Goal: Task Accomplishment & Management: Manage account settings

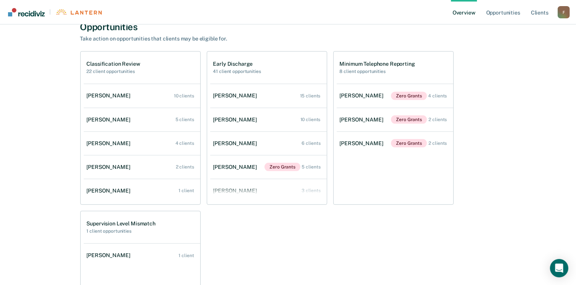
scroll to position [306, 0]
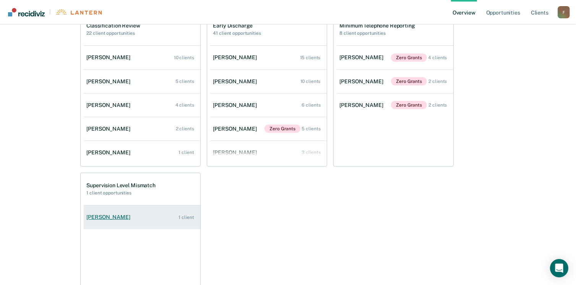
click at [115, 219] on div "[PERSON_NAME]" at bounding box center [110, 217] width 47 height 6
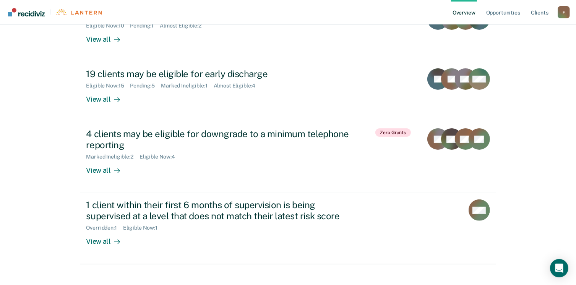
scroll to position [224, 0]
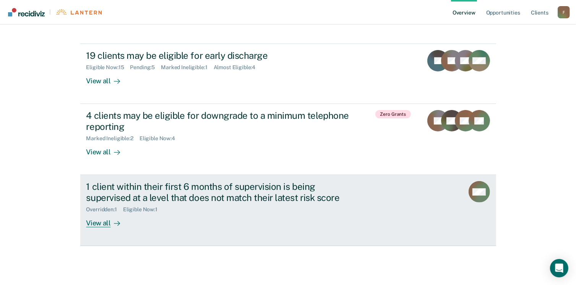
click at [102, 219] on div "View all" at bounding box center [107, 220] width 43 height 15
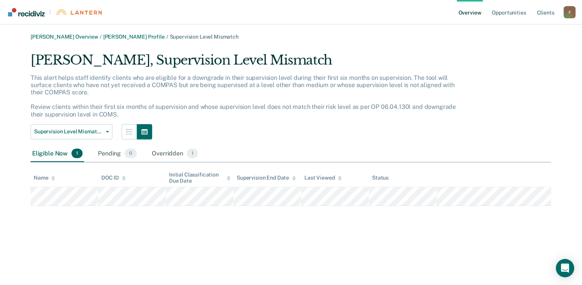
click at [31, 12] on img "Go to Recidiviz Home" at bounding box center [26, 12] width 37 height 8
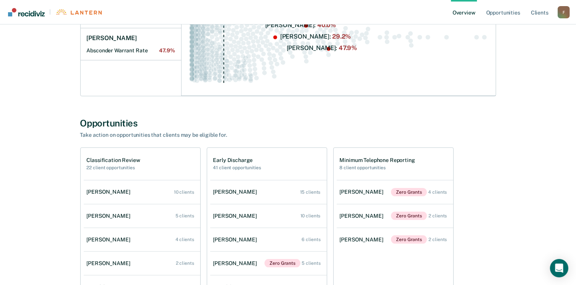
scroll to position [191, 0]
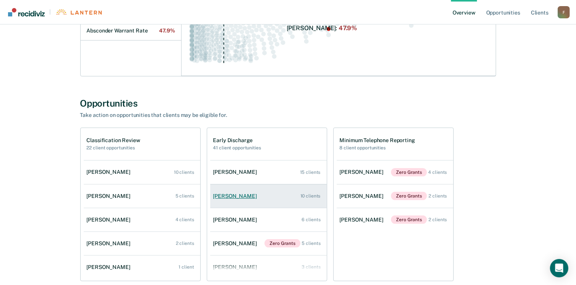
click at [307, 195] on div "10 clients" at bounding box center [310, 195] width 20 height 5
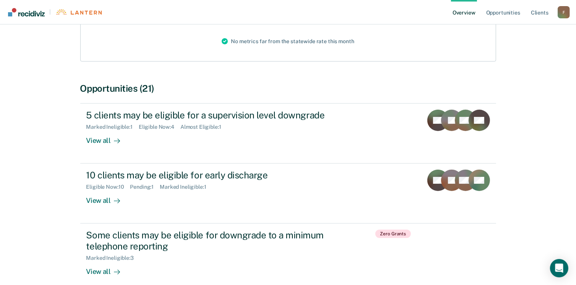
scroll to position [115, 0]
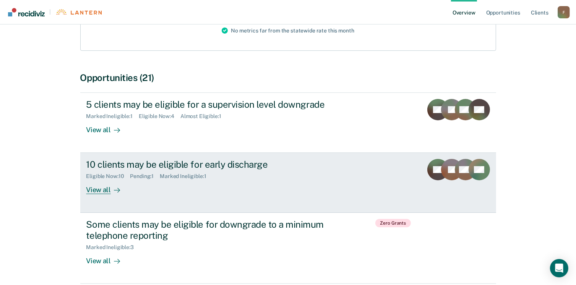
click at [106, 188] on div "View all" at bounding box center [107, 187] width 43 height 15
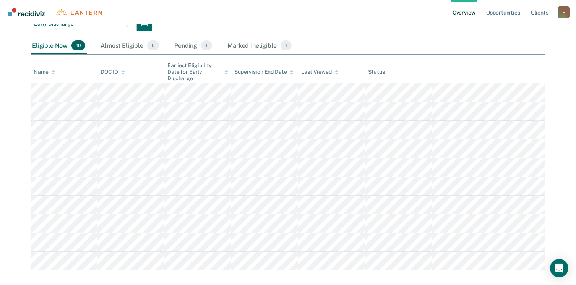
scroll to position [103, 0]
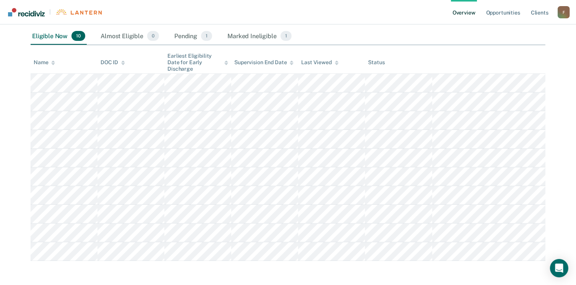
click at [24, 10] on img "Go to Recidiviz Home" at bounding box center [26, 12] width 37 height 8
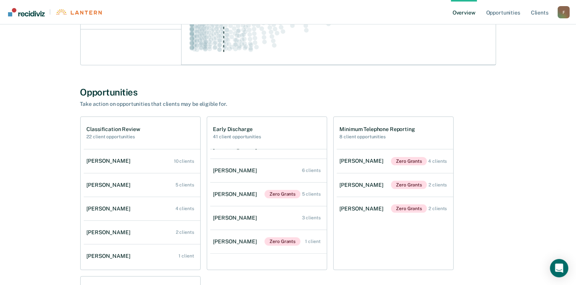
scroll to position [191, 0]
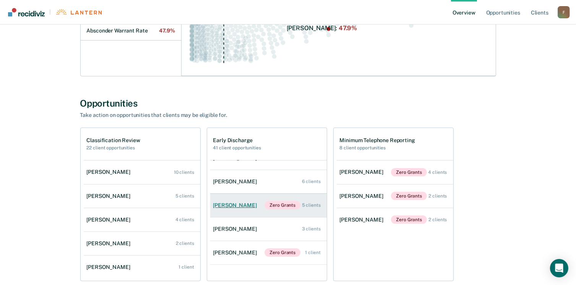
click at [239, 205] on div "[PERSON_NAME]" at bounding box center [236, 205] width 47 height 6
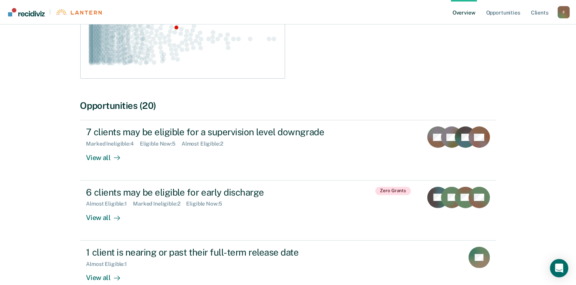
scroll to position [229, 0]
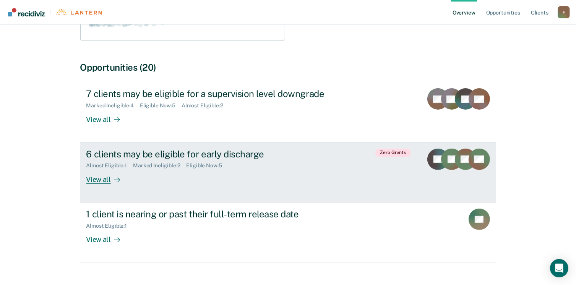
click at [101, 178] on div "View all" at bounding box center [107, 176] width 43 height 15
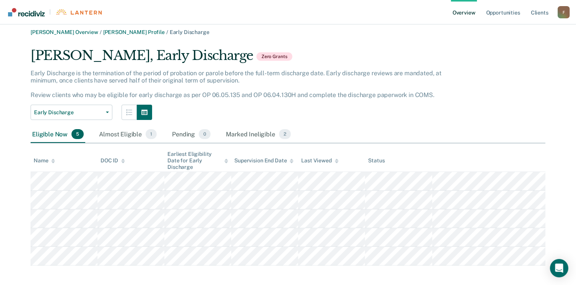
scroll to position [9, 0]
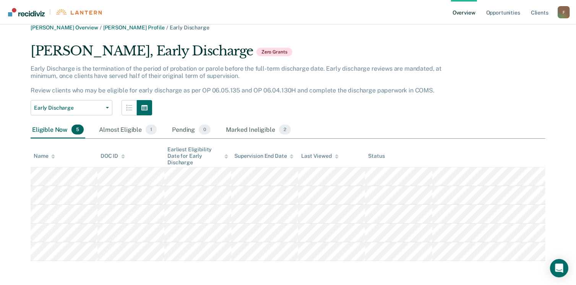
click at [24, 14] on img "Go to Recidiviz Home" at bounding box center [26, 12] width 37 height 8
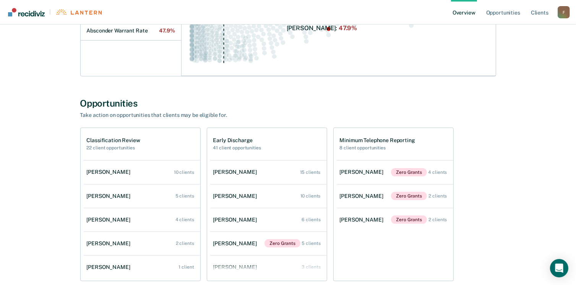
scroll to position [229, 0]
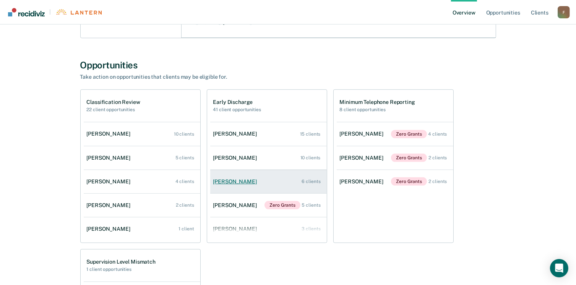
click at [244, 180] on div "[PERSON_NAME]" at bounding box center [236, 181] width 47 height 6
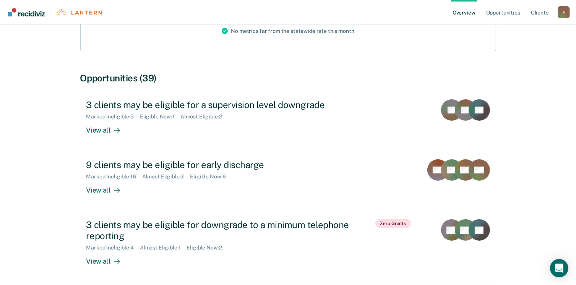
scroll to position [115, 0]
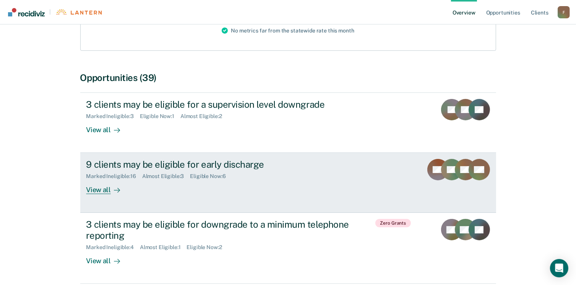
click at [96, 188] on div "View all" at bounding box center [107, 187] width 43 height 15
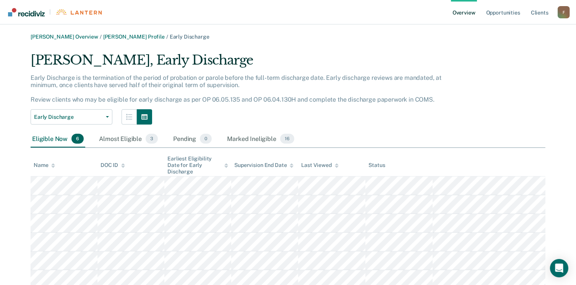
scroll to position [28, 0]
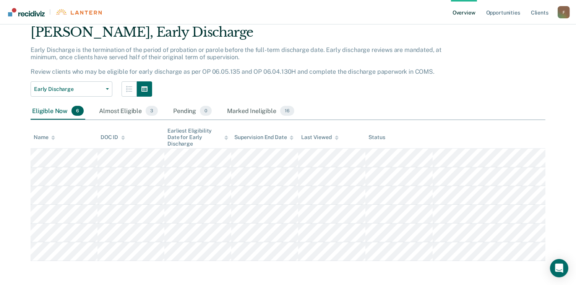
click at [32, 15] on img "Go to Recidiviz Home" at bounding box center [26, 12] width 37 height 8
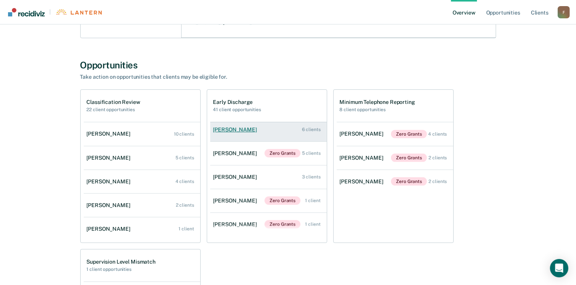
scroll to position [54, 0]
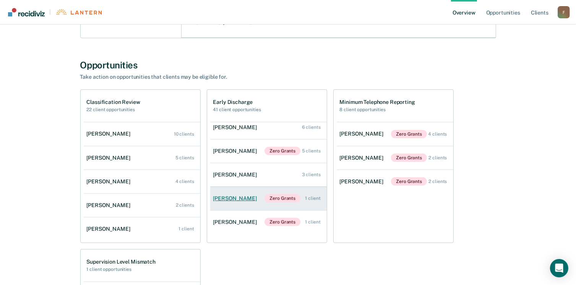
click at [246, 197] on div "[PERSON_NAME]" at bounding box center [236, 198] width 47 height 6
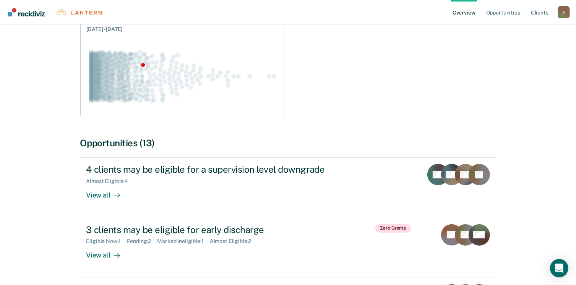
scroll to position [191, 0]
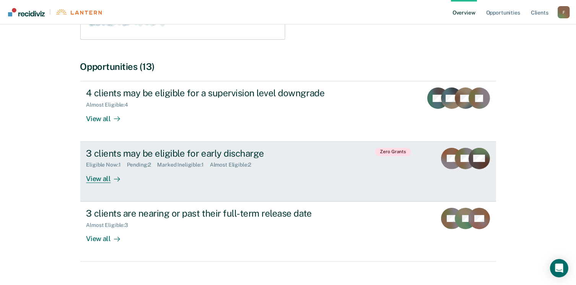
click at [105, 178] on div "View all" at bounding box center [107, 175] width 43 height 15
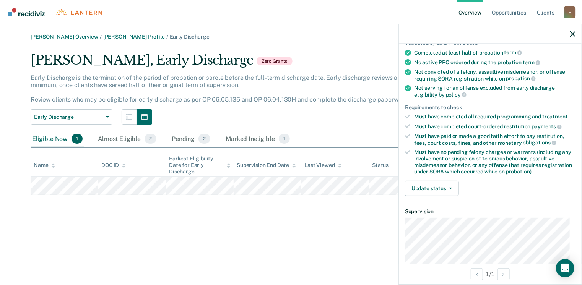
scroll to position [76, 0]
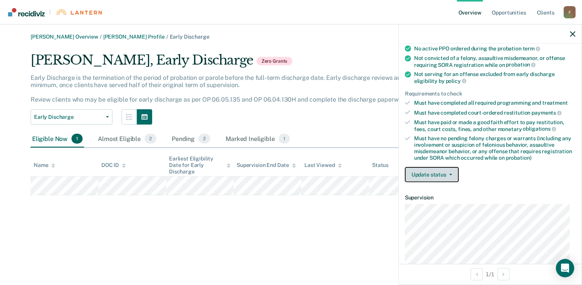
click at [448, 169] on button "Update status" at bounding box center [432, 174] width 54 height 15
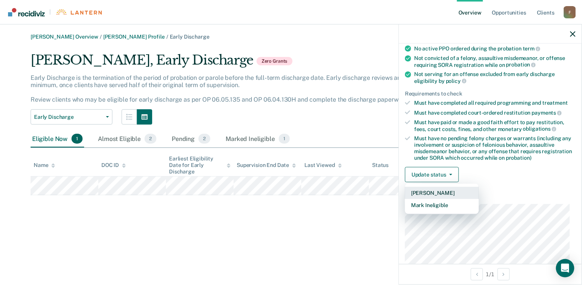
click at [435, 190] on button "[PERSON_NAME]" at bounding box center [442, 193] width 74 height 12
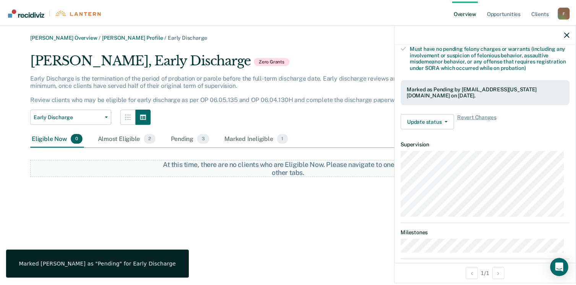
scroll to position [206, 0]
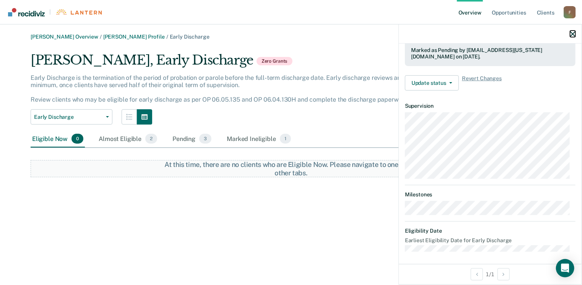
click at [573, 34] on icon "button" at bounding box center [572, 33] width 5 height 5
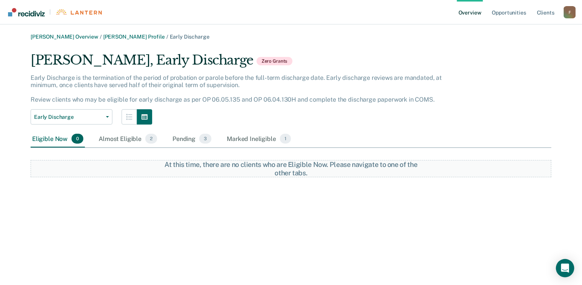
click at [26, 12] on img "Go to Recidiviz Home" at bounding box center [26, 12] width 37 height 8
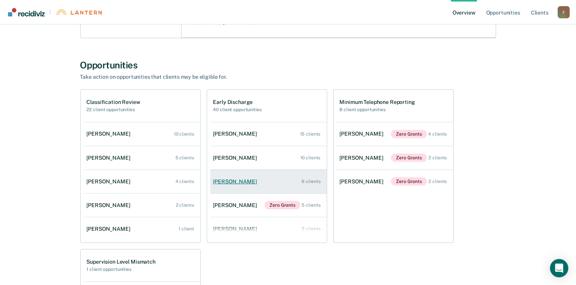
scroll to position [31, 0]
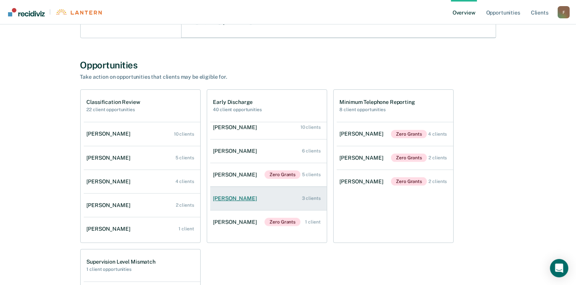
click at [238, 197] on div "[PERSON_NAME]" at bounding box center [236, 198] width 47 height 6
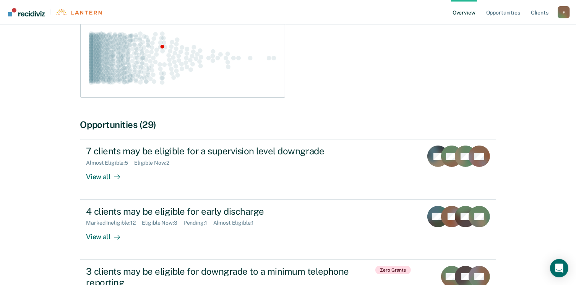
scroll to position [153, 0]
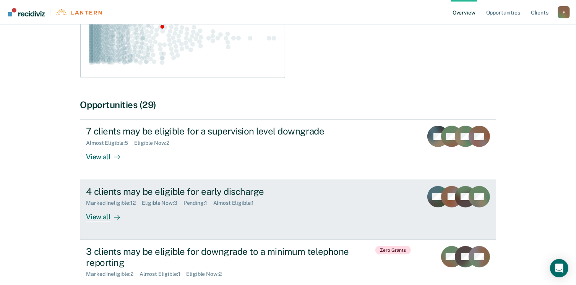
click at [102, 217] on div "View all" at bounding box center [107, 213] width 43 height 15
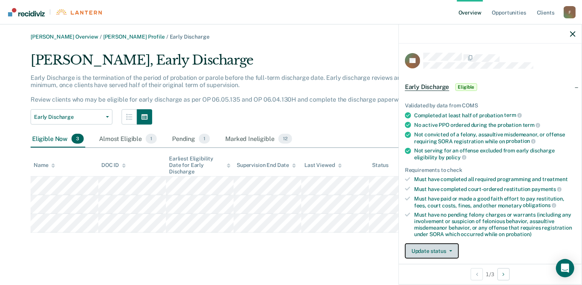
click at [451, 246] on button "Update status" at bounding box center [432, 250] width 54 height 15
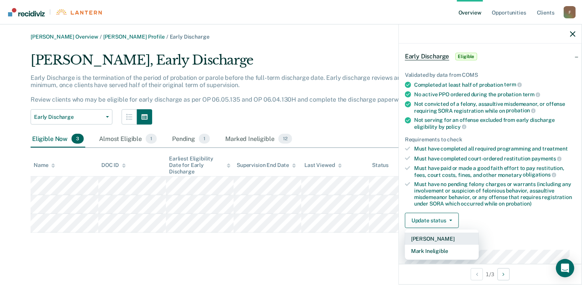
scroll to position [78, 0]
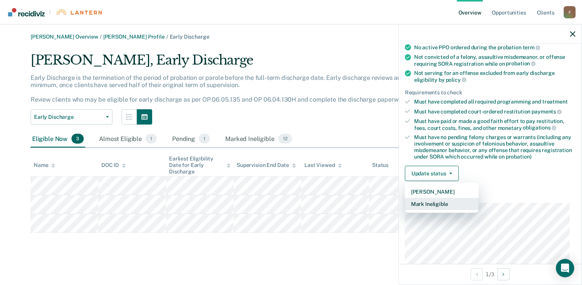
click at [438, 202] on button "Mark Ineligible" at bounding box center [442, 204] width 74 height 12
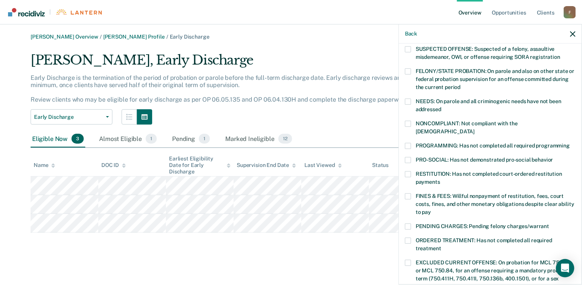
click at [407, 193] on span at bounding box center [408, 196] width 6 height 6
click at [431, 209] on input "FINES & FEES: Willful nonpayment of restitution, fees, court costs, fines, and …" at bounding box center [431, 209] width 0 height 0
drag, startPoint x: 407, startPoint y: 233, endPoint x: 426, endPoint y: 198, distance: 40.4
click at [407, 238] on span at bounding box center [408, 241] width 6 height 6
click at [441, 246] on input "ORDERED TREATMENT: Has not completed all required treatment" at bounding box center [441, 246] width 0 height 0
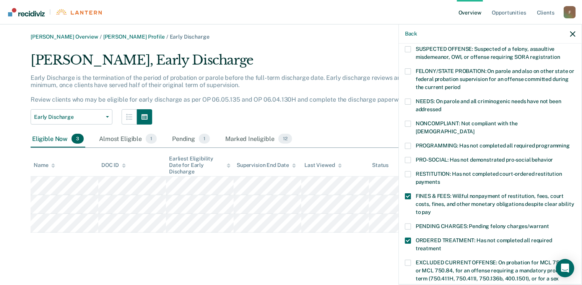
scroll to position [249, 0]
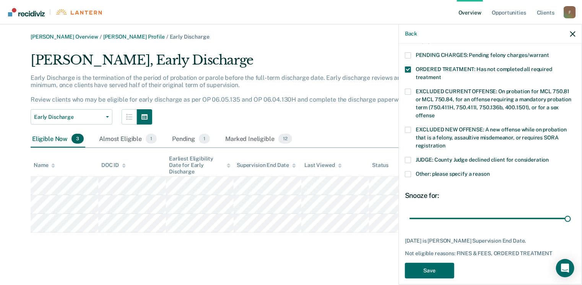
drag, startPoint x: 477, startPoint y: 211, endPoint x: 579, endPoint y: 218, distance: 102.3
type input "68"
click at [571, 220] on input "range" at bounding box center [489, 218] width 161 height 13
click at [432, 263] on button "Save" at bounding box center [429, 271] width 49 height 16
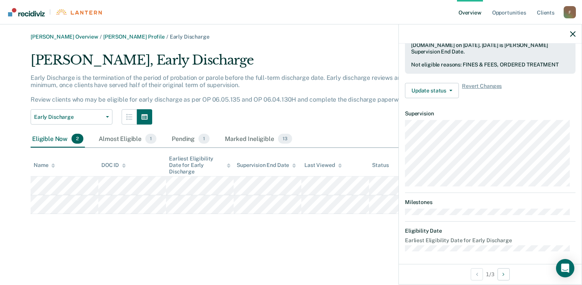
scroll to position [217, 0]
click at [449, 90] on icon "button" at bounding box center [450, 91] width 3 height 2
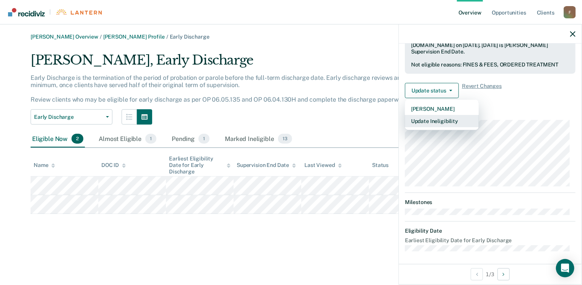
click at [446, 117] on button "Update Ineligibility" at bounding box center [442, 121] width 74 height 12
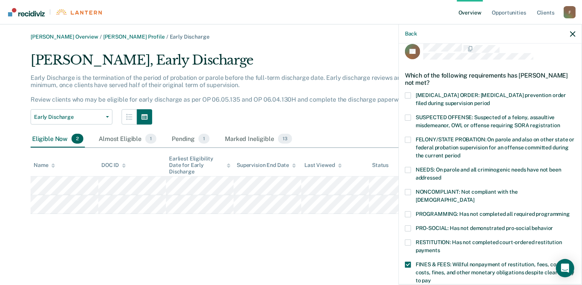
scroll to position [0, 0]
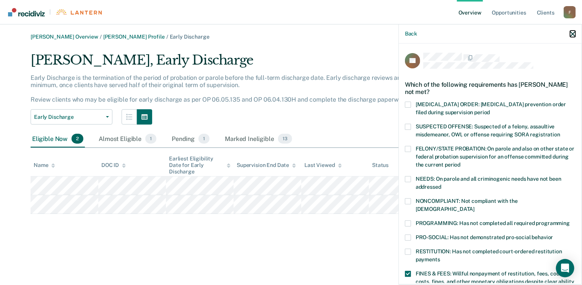
click at [570, 33] on icon "button" at bounding box center [572, 33] width 5 height 5
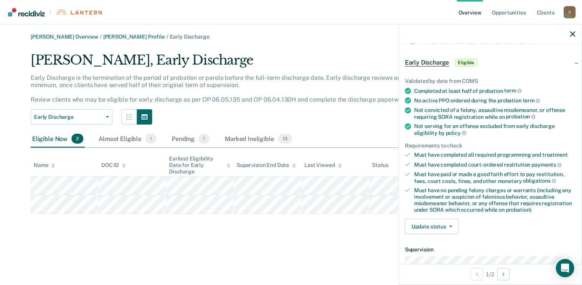
scroll to position [38, 0]
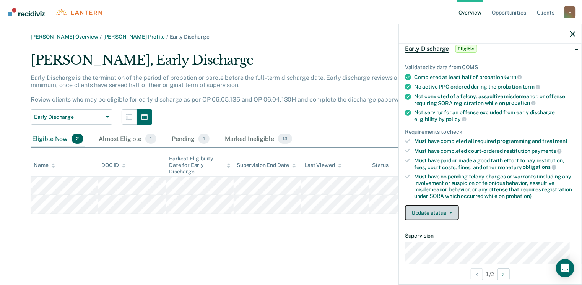
click at [453, 208] on button "Update status" at bounding box center [432, 212] width 54 height 15
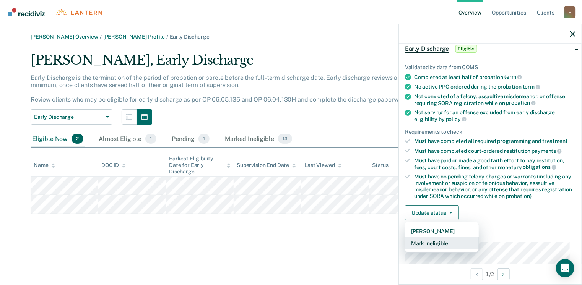
click at [438, 242] on button "Mark Ineligible" at bounding box center [442, 243] width 74 height 12
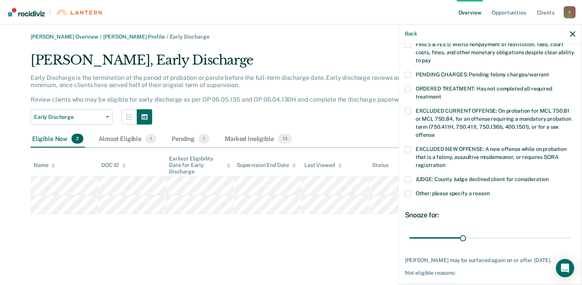
scroll to position [191, 0]
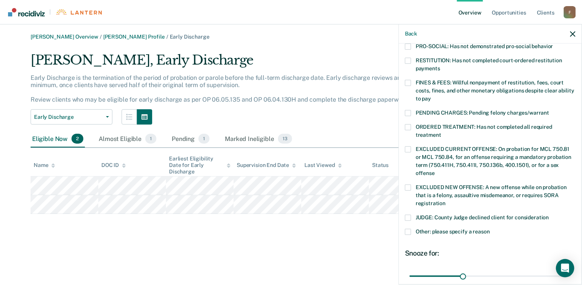
click at [409, 80] on span at bounding box center [408, 83] width 6 height 6
click at [431, 96] on input "FINES & FEES: Willful nonpayment of restitution, fees, court costs, fines, and …" at bounding box center [431, 96] width 0 height 0
drag, startPoint x: 461, startPoint y: 268, endPoint x: 563, endPoint y: 261, distance: 102.3
type input "90"
click at [563, 270] on input "range" at bounding box center [489, 276] width 161 height 13
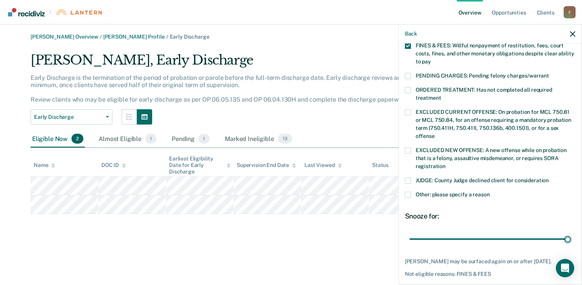
scroll to position [255, 0]
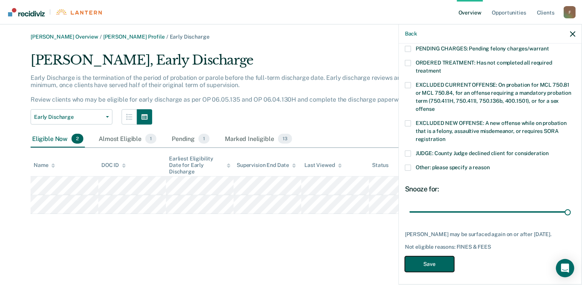
click at [438, 261] on button "Save" at bounding box center [429, 264] width 49 height 16
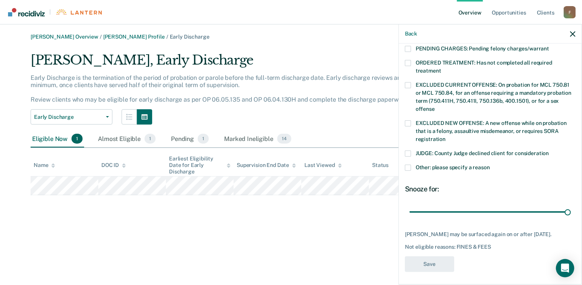
scroll to position [225, 0]
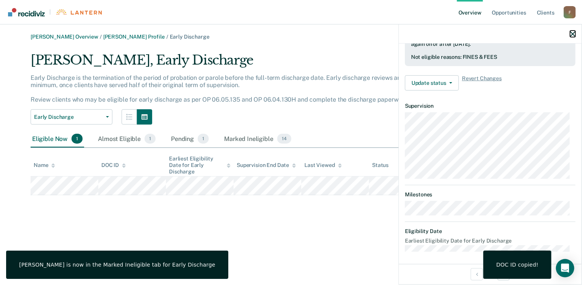
click at [571, 34] on icon "button" at bounding box center [572, 33] width 5 height 5
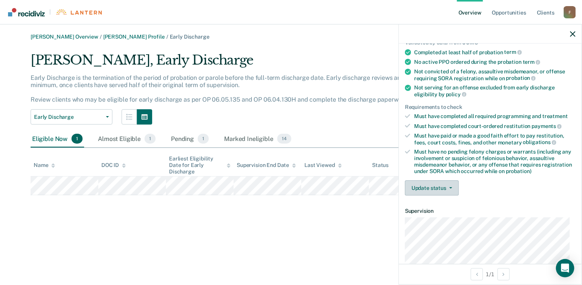
scroll to position [76, 0]
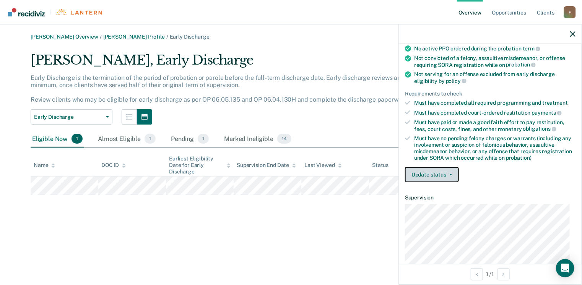
click at [448, 174] on span "button" at bounding box center [449, 175] width 6 height 2
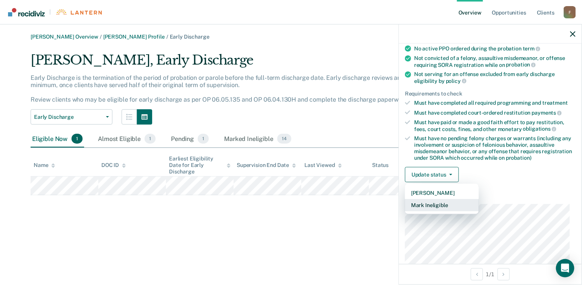
click at [436, 202] on button "Mark Ineligible" at bounding box center [442, 205] width 74 height 12
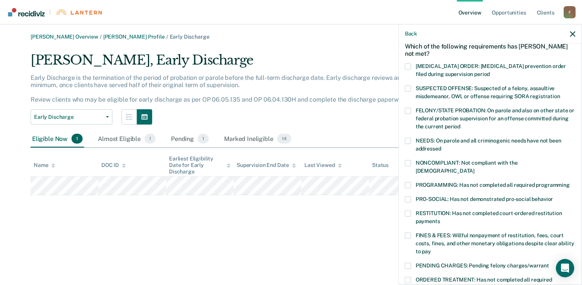
scroll to position [38, 0]
click at [407, 233] on span at bounding box center [408, 236] width 6 height 6
click at [431, 249] on input "FINES & FEES: Willful nonpayment of restitution, fees, court costs, fines, and …" at bounding box center [431, 249] width 0 height 0
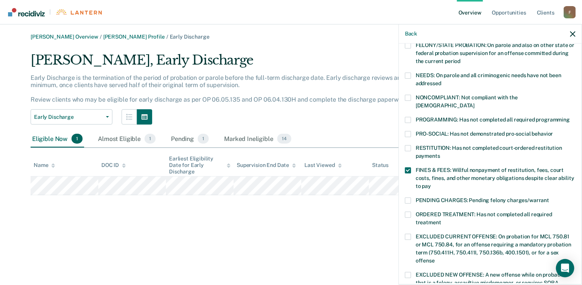
scroll to position [115, 0]
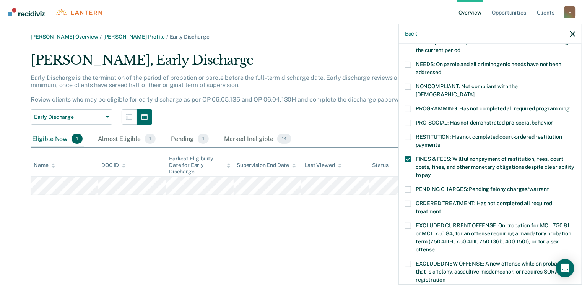
click at [409, 201] on span at bounding box center [408, 204] width 6 height 6
click at [441, 209] on input "ORDERED TREATMENT: Has not completed all required treatment" at bounding box center [441, 209] width 0 height 0
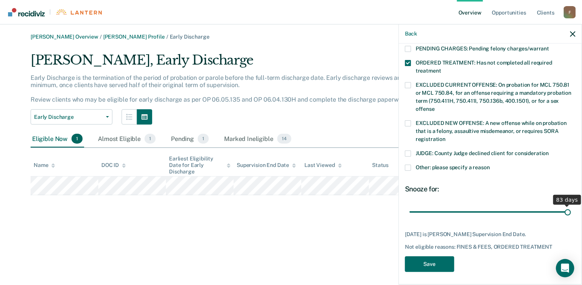
scroll to position [249, 0]
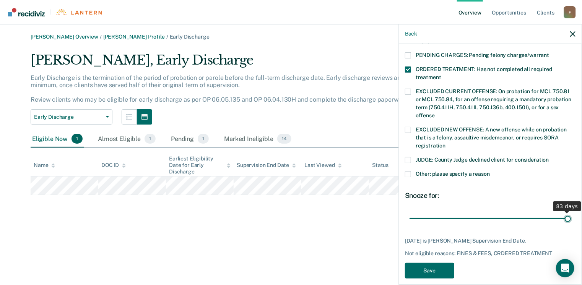
drag, startPoint x: 465, startPoint y: 204, endPoint x: 584, endPoint y: 207, distance: 119.3
type input "83"
click at [571, 212] on input "range" at bounding box center [489, 218] width 161 height 13
click at [432, 263] on button "Save" at bounding box center [429, 271] width 49 height 16
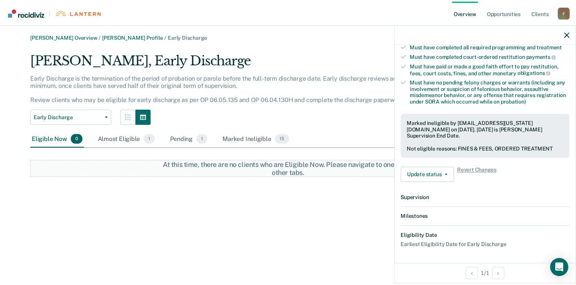
scroll to position [217, 0]
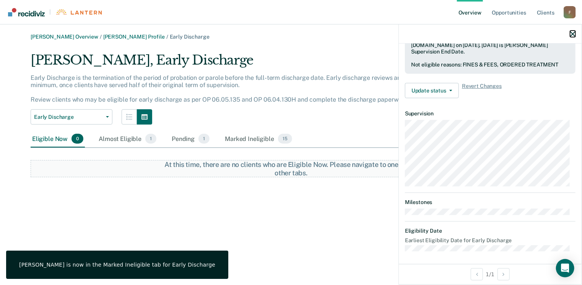
click at [571, 34] on icon "button" at bounding box center [572, 33] width 5 height 5
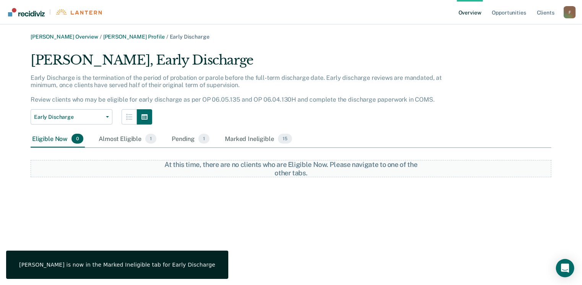
click at [29, 11] on img "Go to Recidiviz Home" at bounding box center [26, 12] width 37 height 8
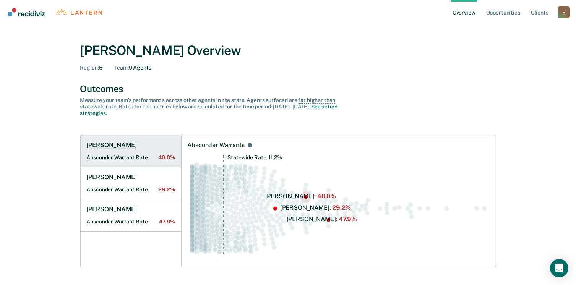
scroll to position [229, 0]
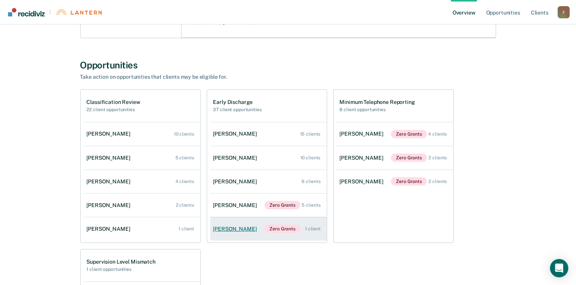
click at [237, 229] on div "[PERSON_NAME]" at bounding box center [236, 229] width 47 height 6
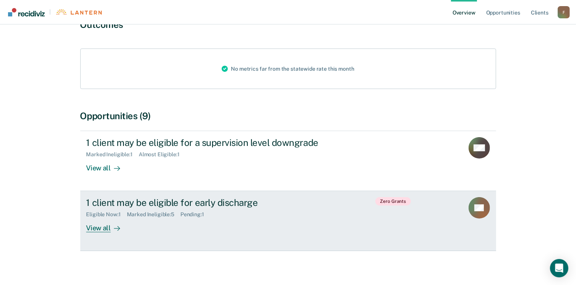
scroll to position [82, 0]
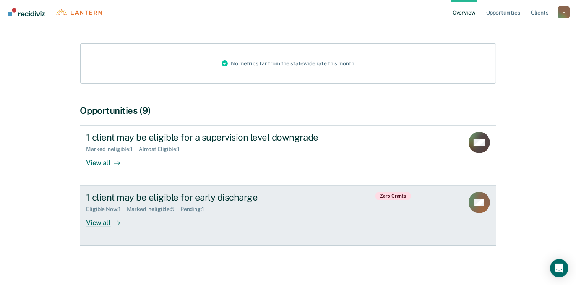
click at [107, 223] on div "View all" at bounding box center [107, 219] width 43 height 15
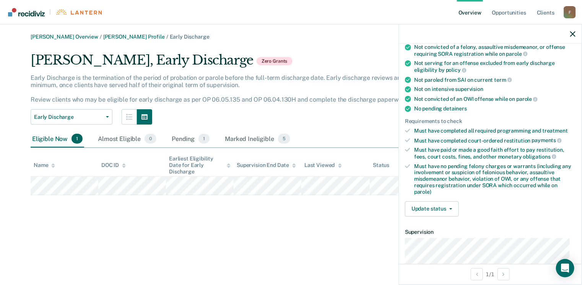
scroll to position [224, 0]
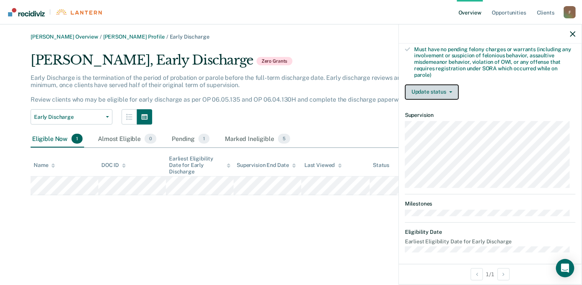
click at [451, 86] on button "Update status" at bounding box center [432, 91] width 54 height 15
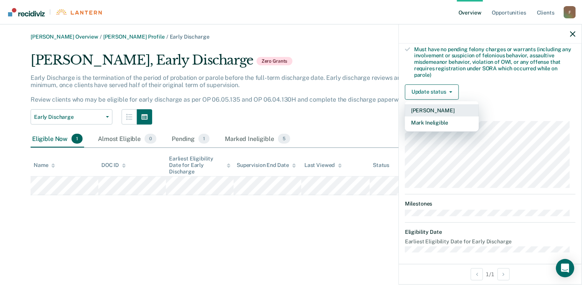
click at [440, 105] on button "[PERSON_NAME]" at bounding box center [442, 110] width 74 height 12
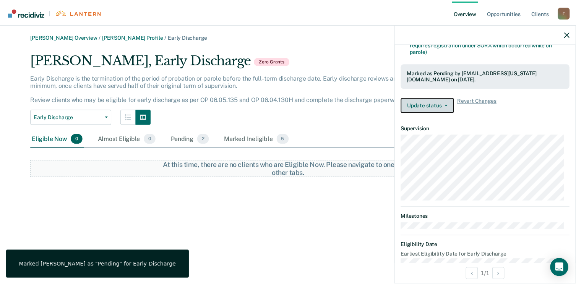
scroll to position [261, 0]
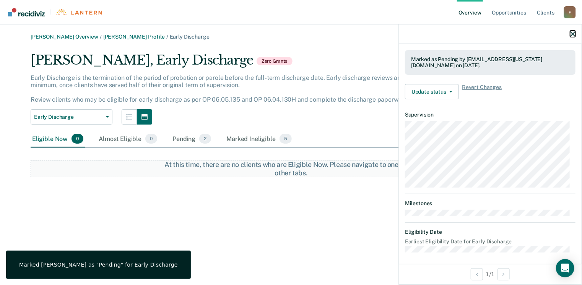
click at [572, 34] on icon "button" at bounding box center [572, 33] width 5 height 5
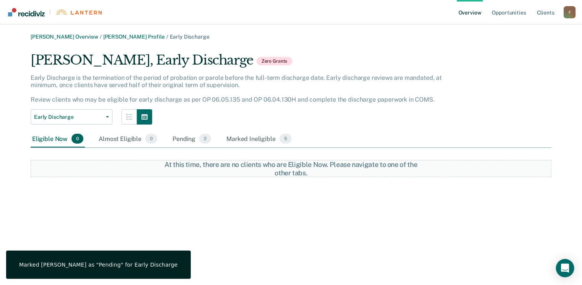
click at [31, 13] on img "Go to Recidiviz Home" at bounding box center [26, 12] width 37 height 8
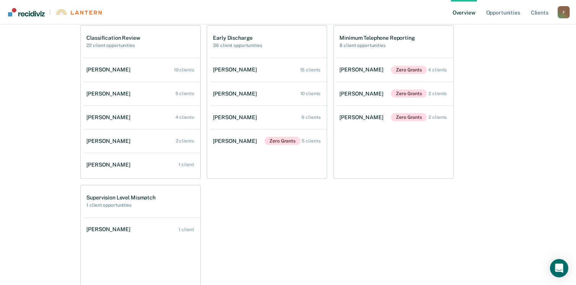
scroll to position [306, 0]
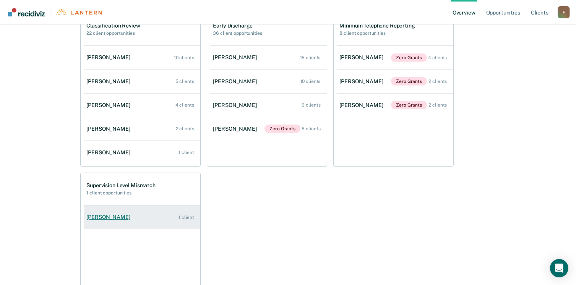
click at [119, 217] on div "[PERSON_NAME]" at bounding box center [110, 217] width 47 height 6
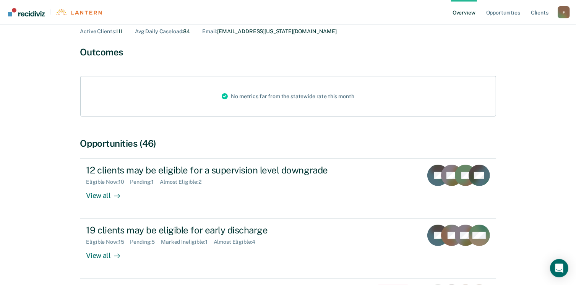
scroll to position [224, 0]
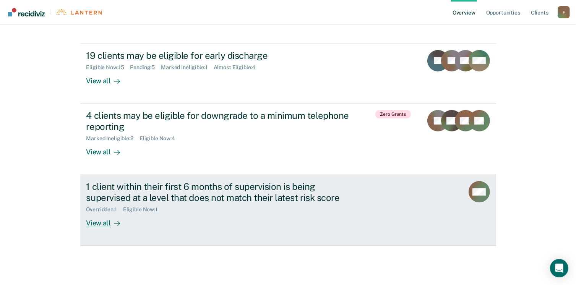
click at [104, 222] on div "View all" at bounding box center [107, 220] width 43 height 15
